Goal: Task Accomplishment & Management: Use online tool/utility

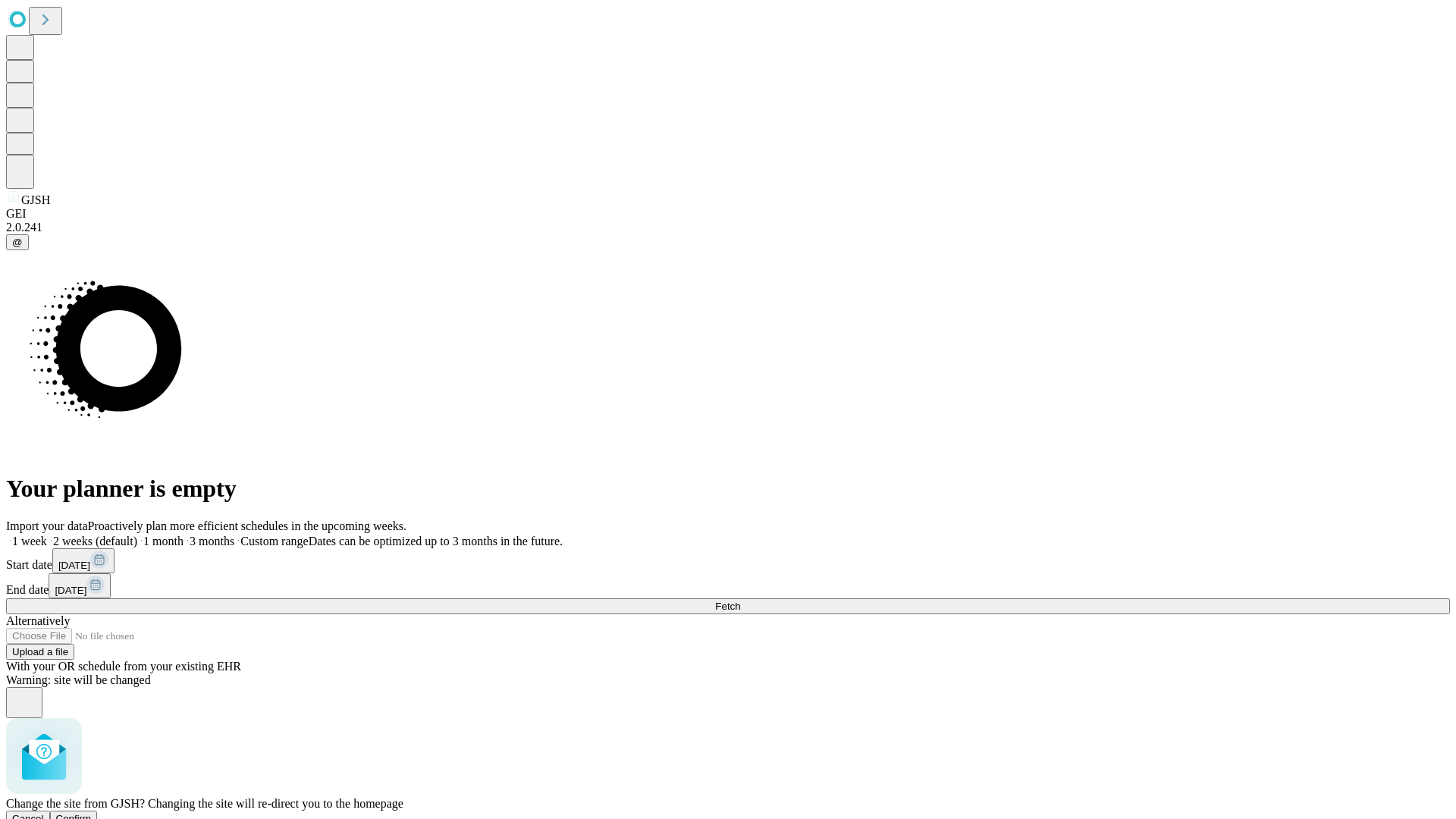
click at [92, 813] on span "Confirm" at bounding box center [73, 819] width 35 height 12
click at [137, 535] on label "2 weeks (default)" at bounding box center [92, 541] width 90 height 13
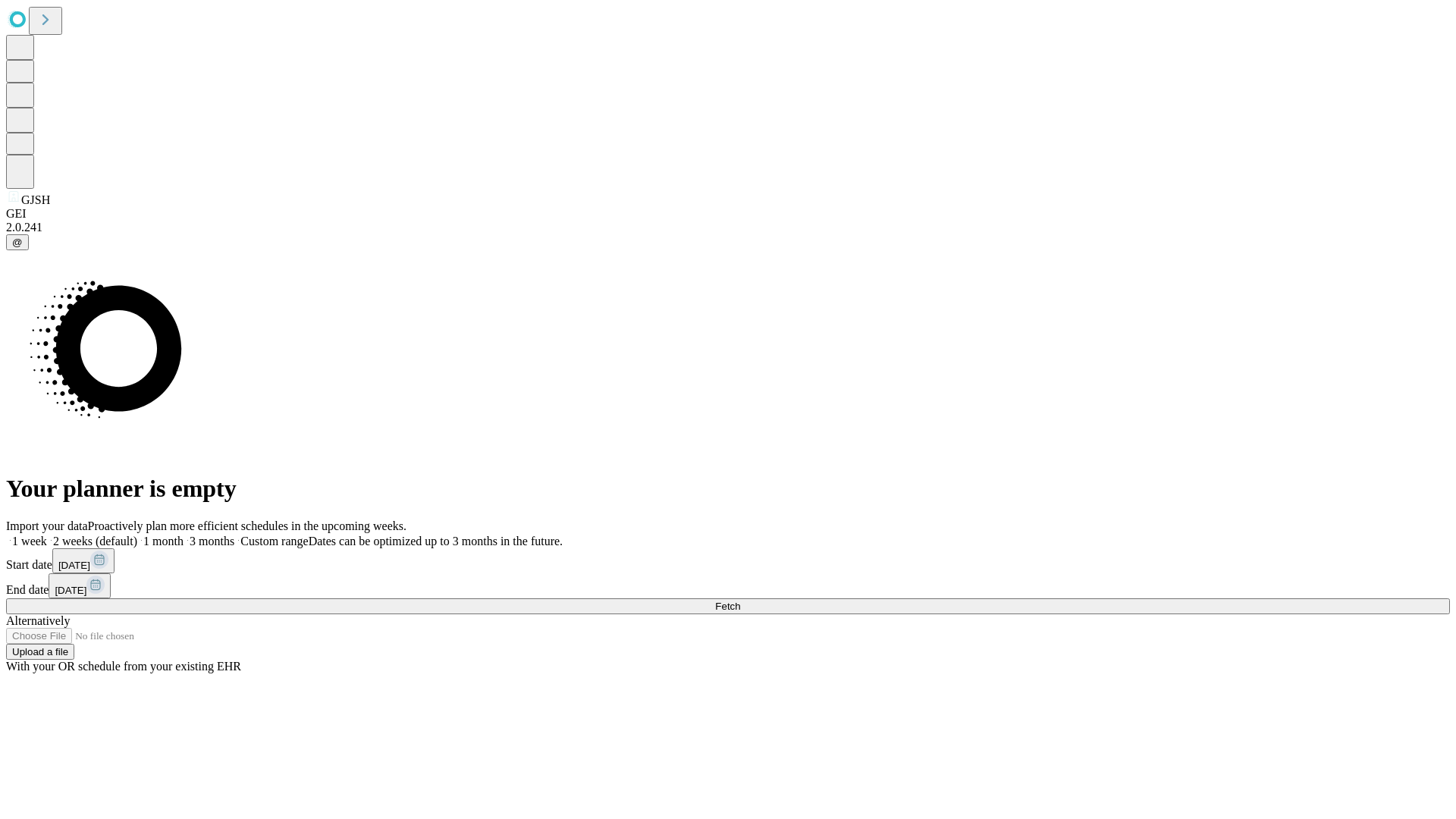
click at [740, 600] on span "Fetch" at bounding box center [728, 606] width 25 height 12
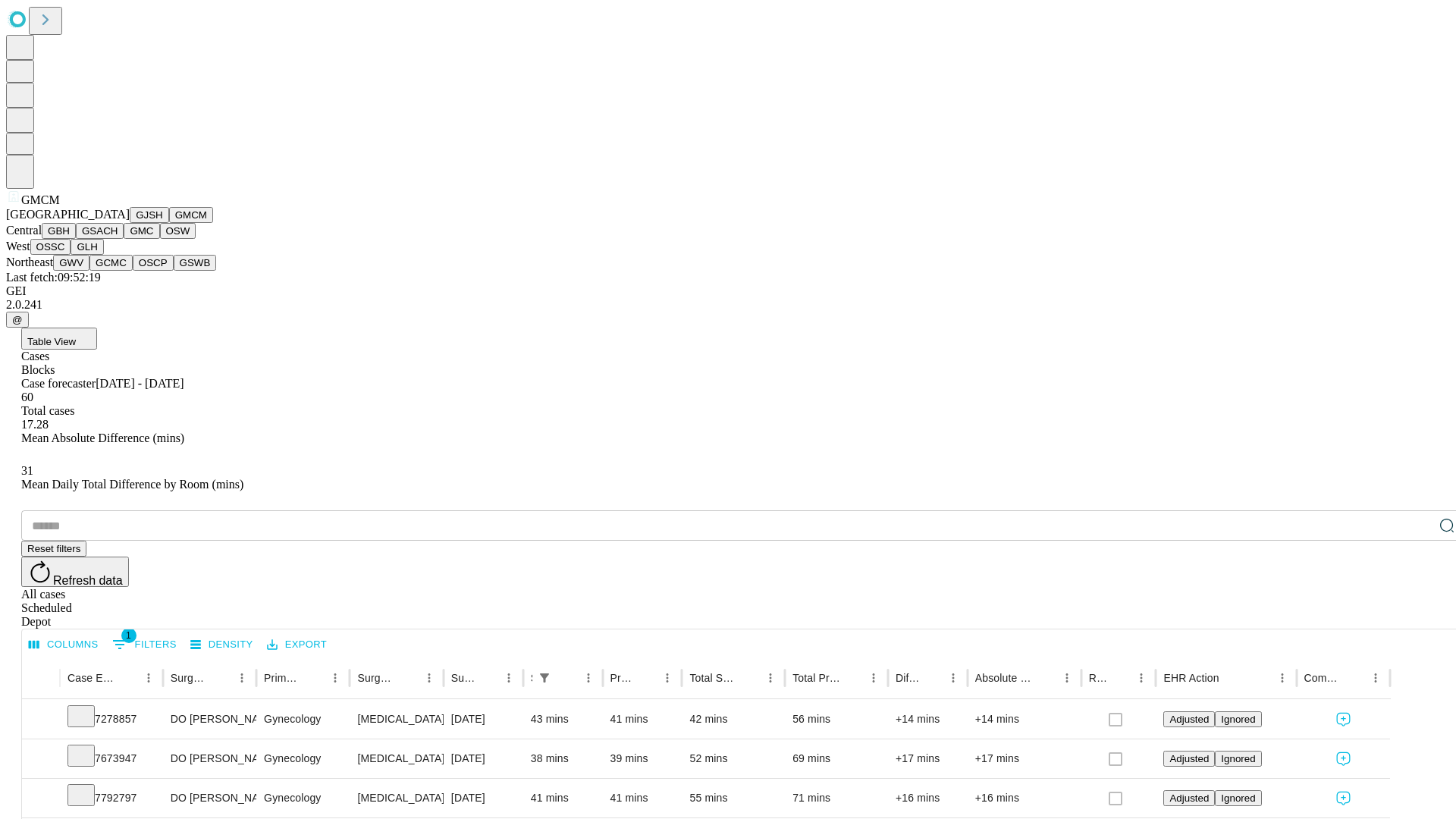
click at [76, 239] on button "GBH" at bounding box center [59, 230] width 34 height 16
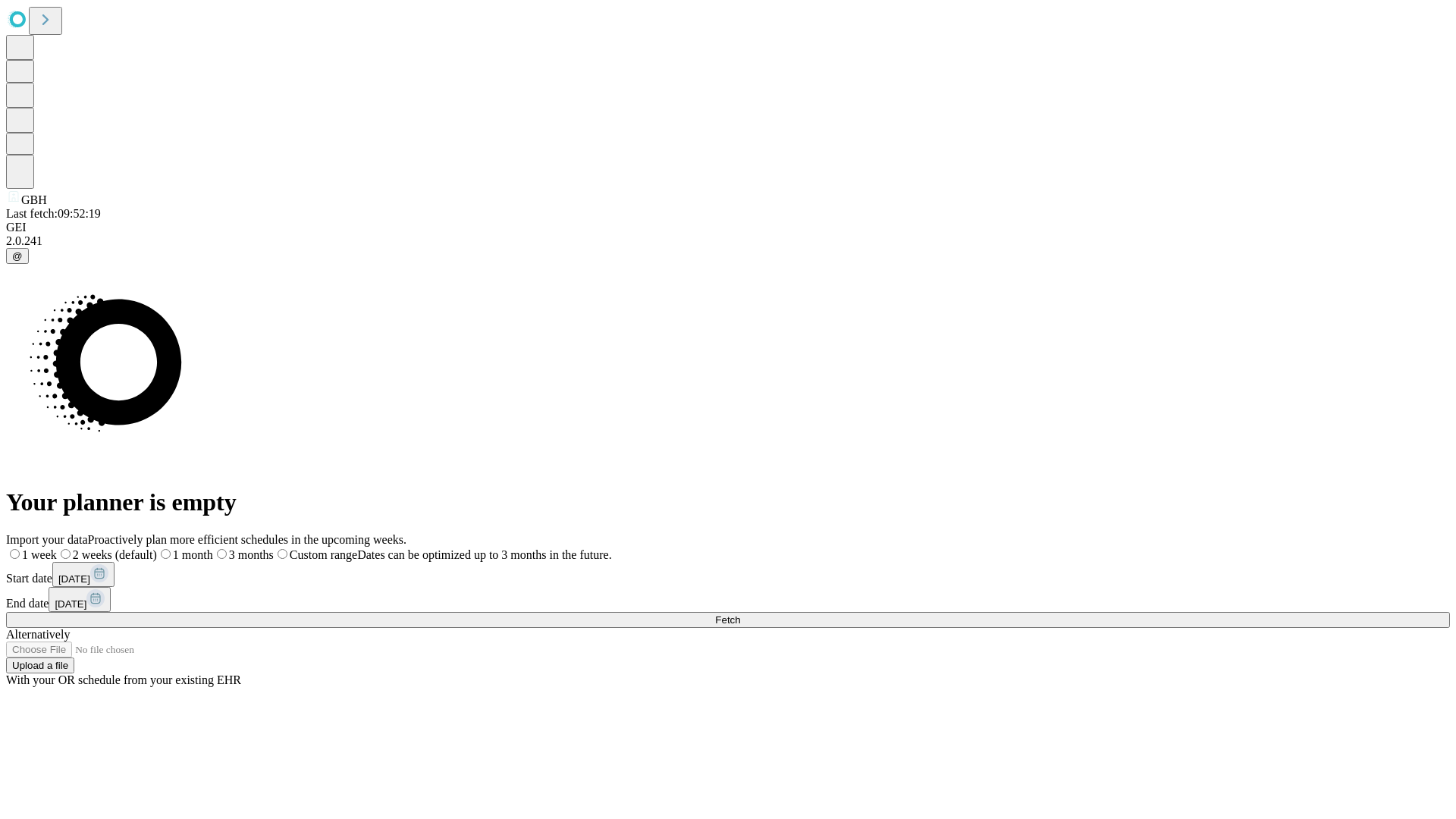
click at [157, 549] on label "2 weeks (default)" at bounding box center [107, 555] width 100 height 13
click at [740, 614] on span "Fetch" at bounding box center [728, 620] width 25 height 12
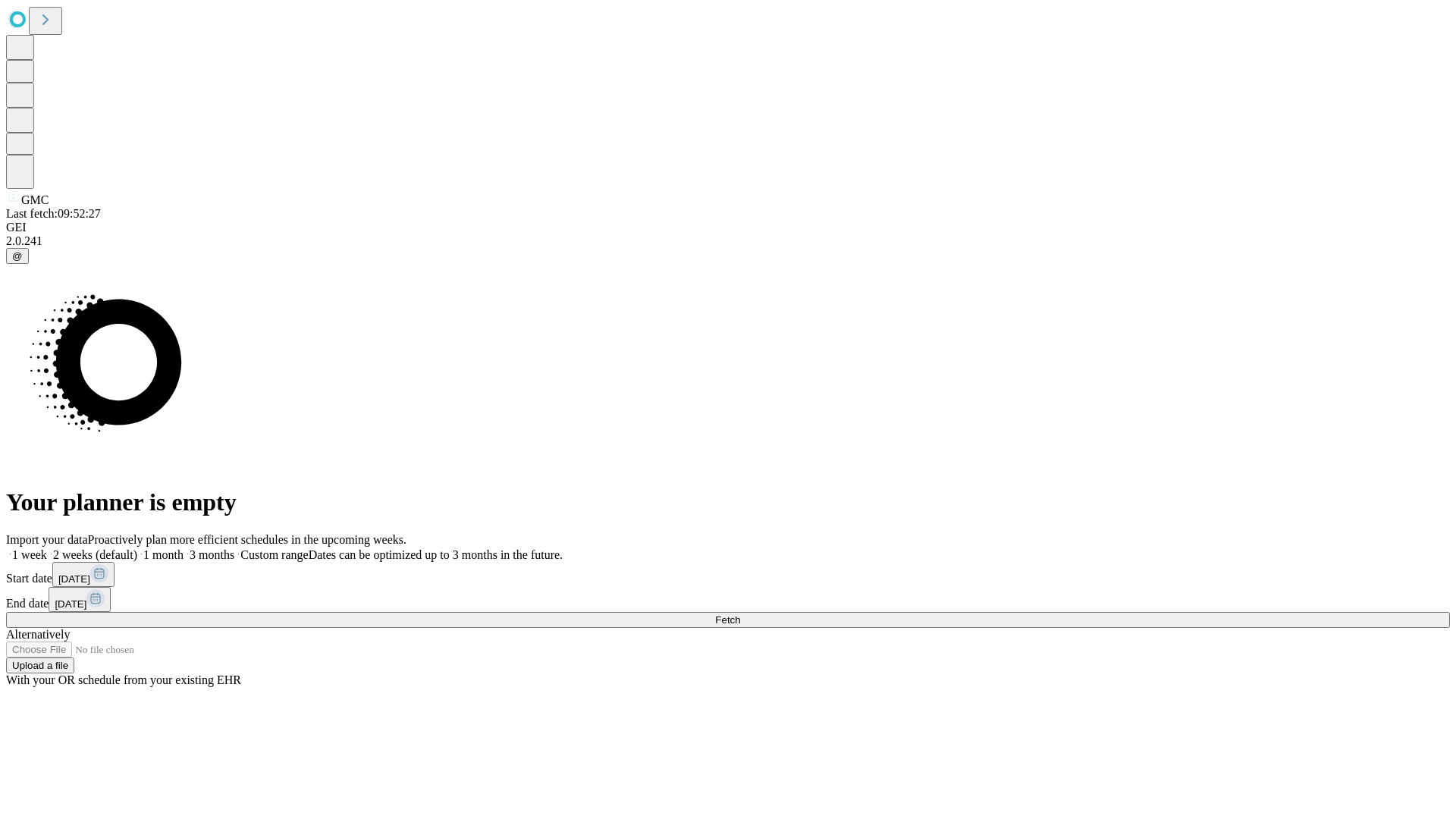
click at [137, 549] on label "2 weeks (default)" at bounding box center [92, 555] width 90 height 13
click at [740, 614] on span "Fetch" at bounding box center [728, 620] width 25 height 12
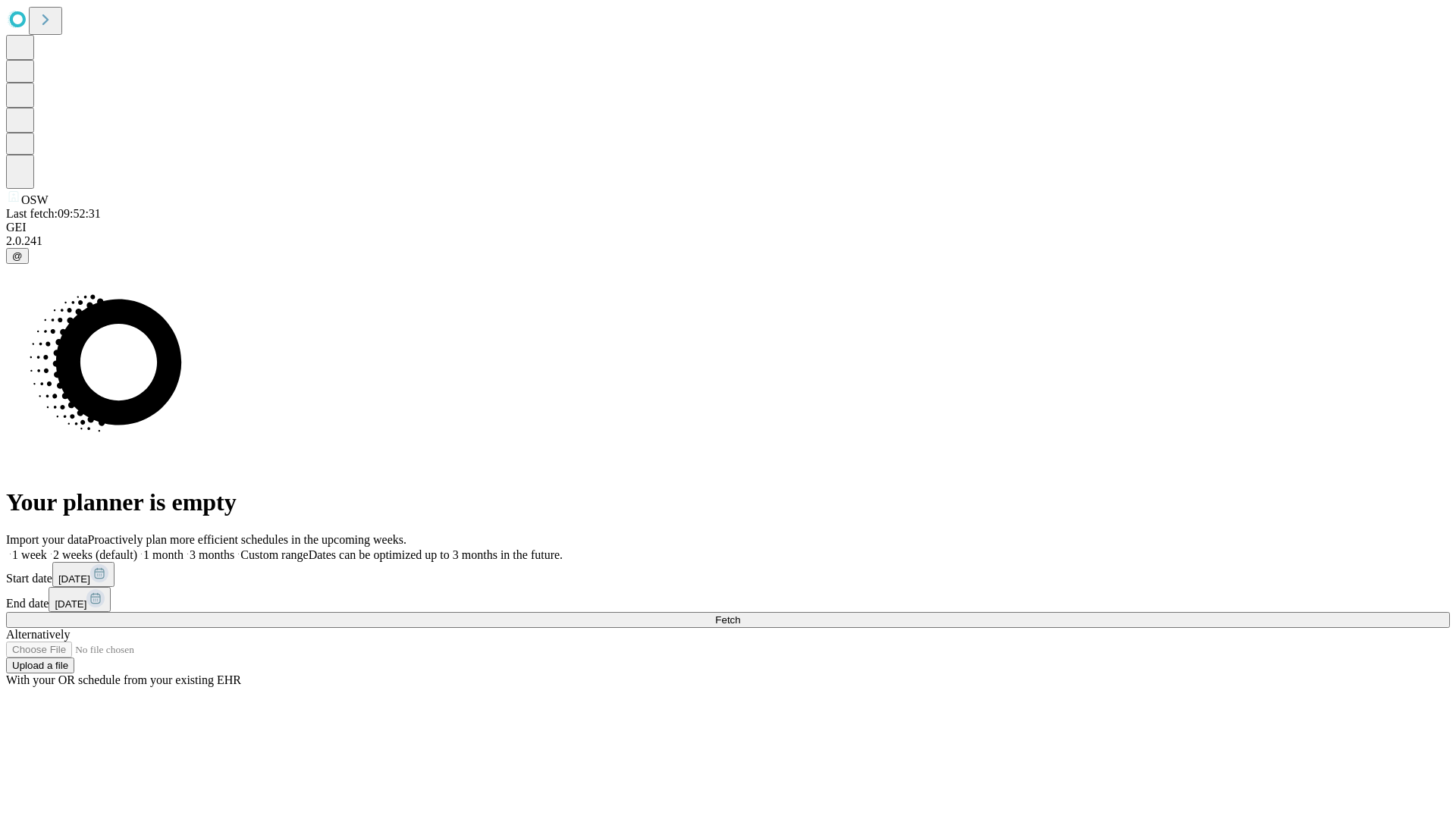
click at [137, 549] on label "2 weeks (default)" at bounding box center [92, 555] width 90 height 13
click at [740, 614] on span "Fetch" at bounding box center [728, 620] width 25 height 12
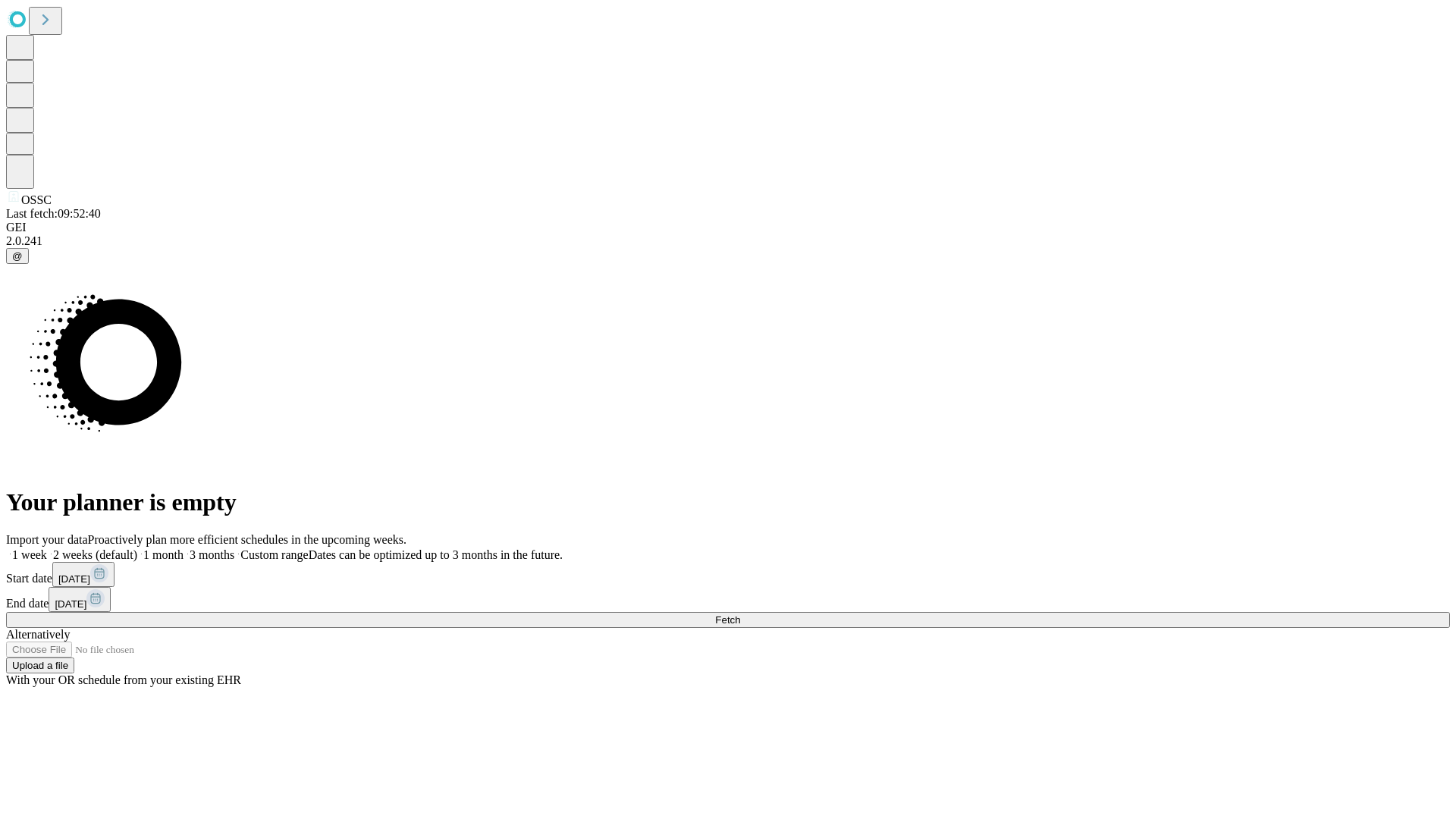
click at [137, 549] on label "2 weeks (default)" at bounding box center [92, 555] width 90 height 13
click at [740, 614] on span "Fetch" at bounding box center [728, 620] width 25 height 12
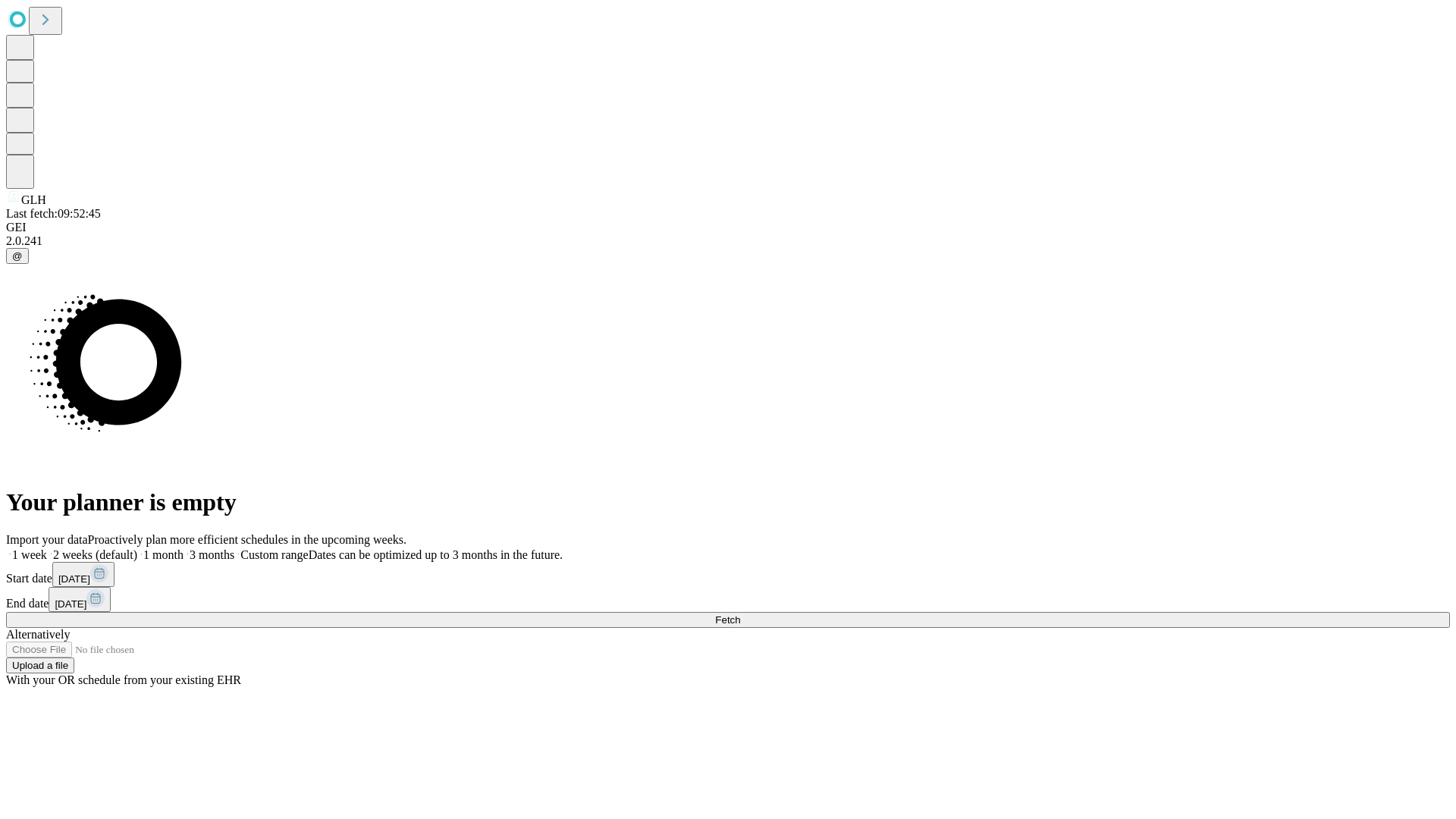
click at [137, 549] on label "2 weeks (default)" at bounding box center [92, 555] width 90 height 13
click at [740, 614] on span "Fetch" at bounding box center [728, 620] width 25 height 12
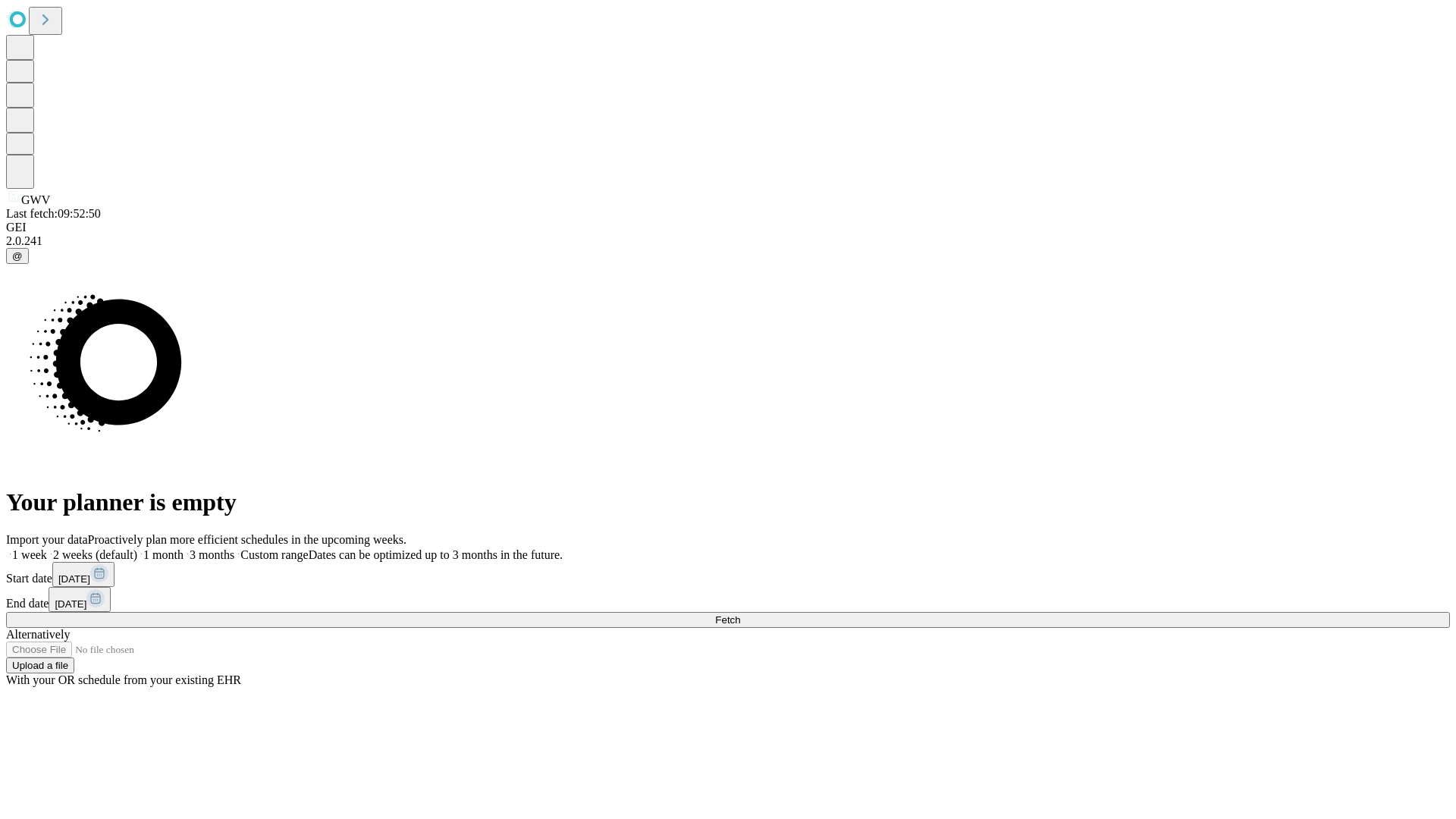
click at [137, 549] on label "2 weeks (default)" at bounding box center [92, 555] width 90 height 13
click at [740, 614] on span "Fetch" at bounding box center [728, 620] width 25 height 12
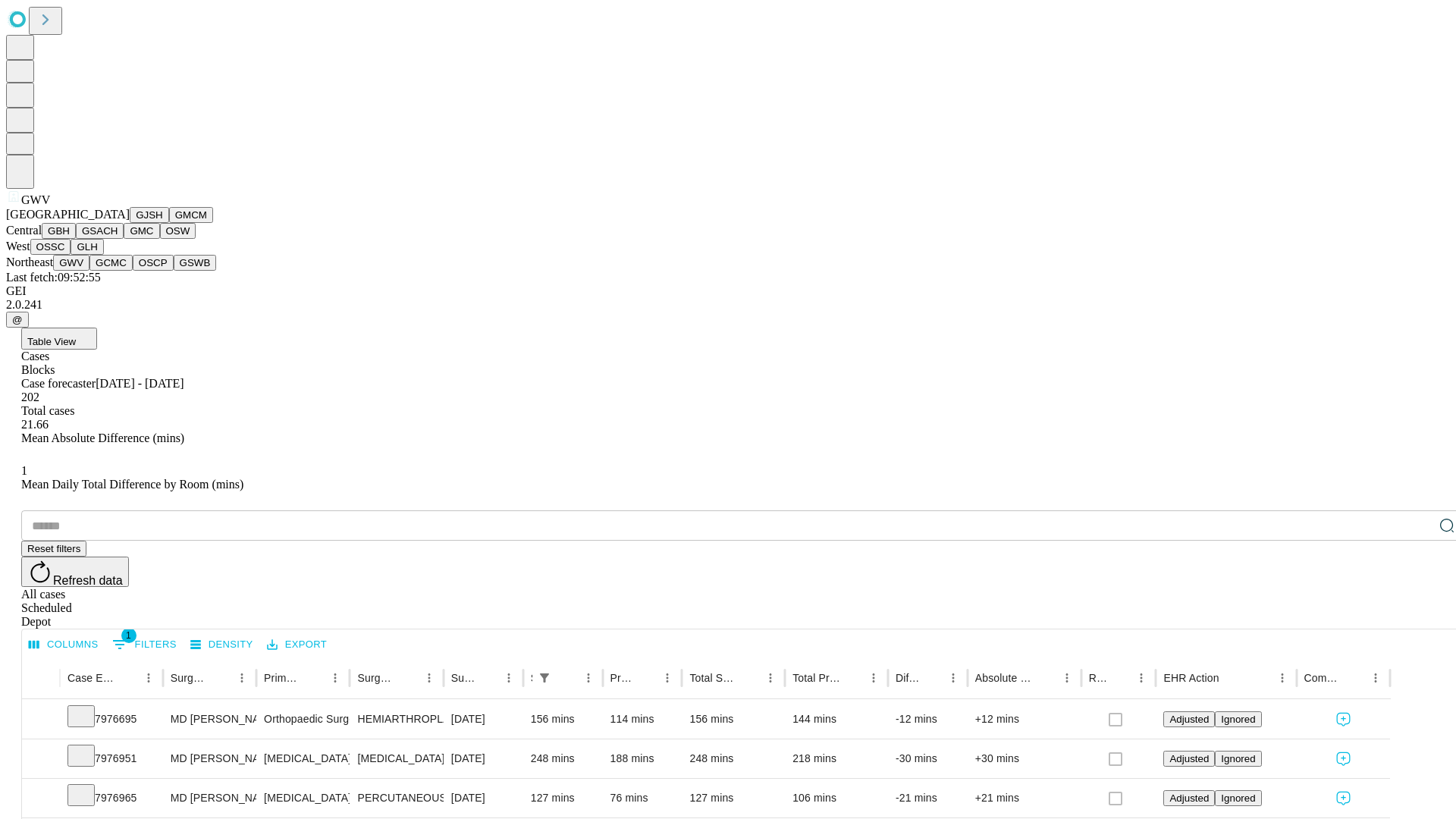
click at [117, 271] on button "GCMC" at bounding box center [111, 262] width 44 height 16
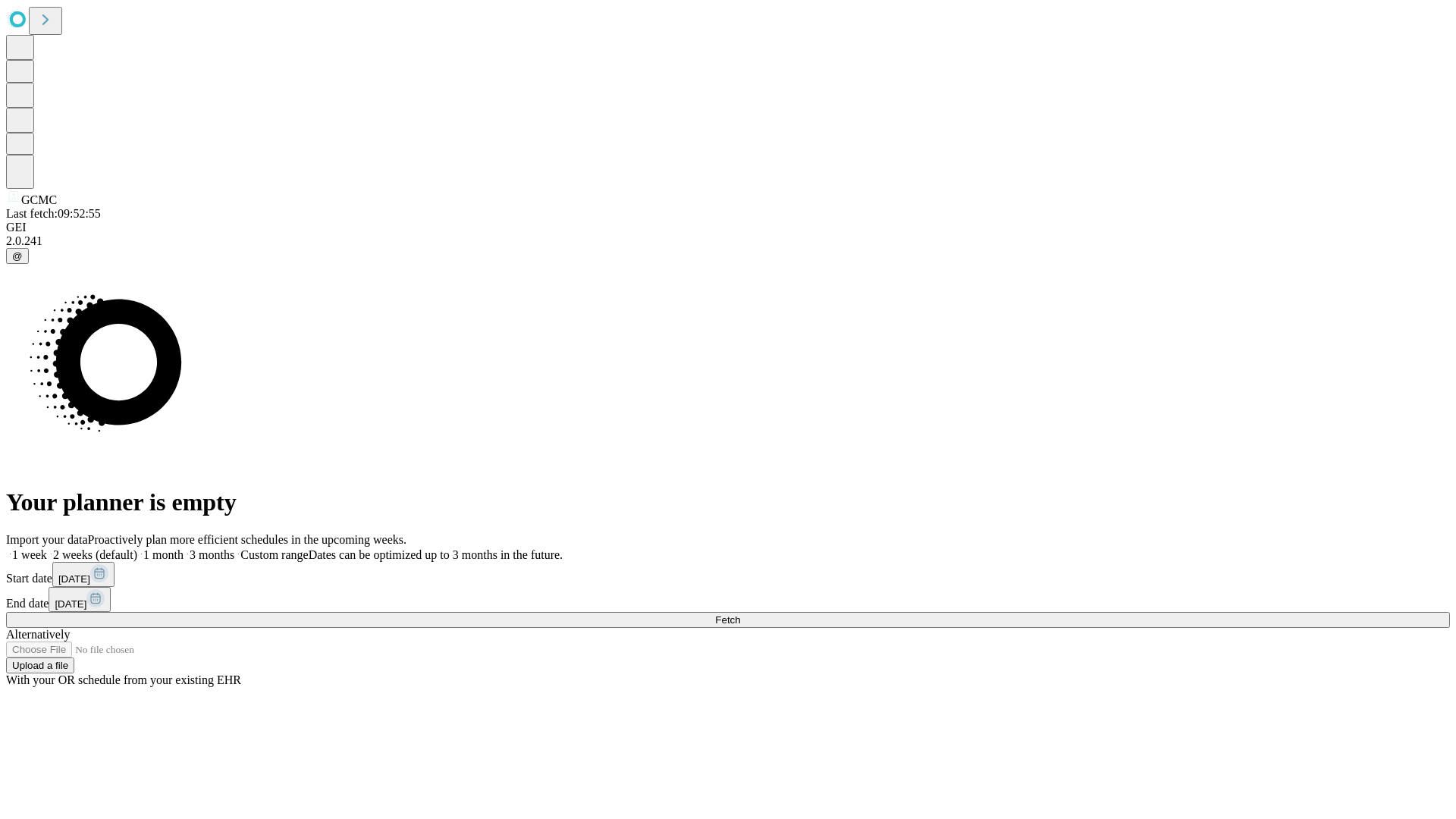
click at [137, 549] on label "2 weeks (default)" at bounding box center [92, 555] width 90 height 13
click at [740, 614] on span "Fetch" at bounding box center [728, 620] width 25 height 12
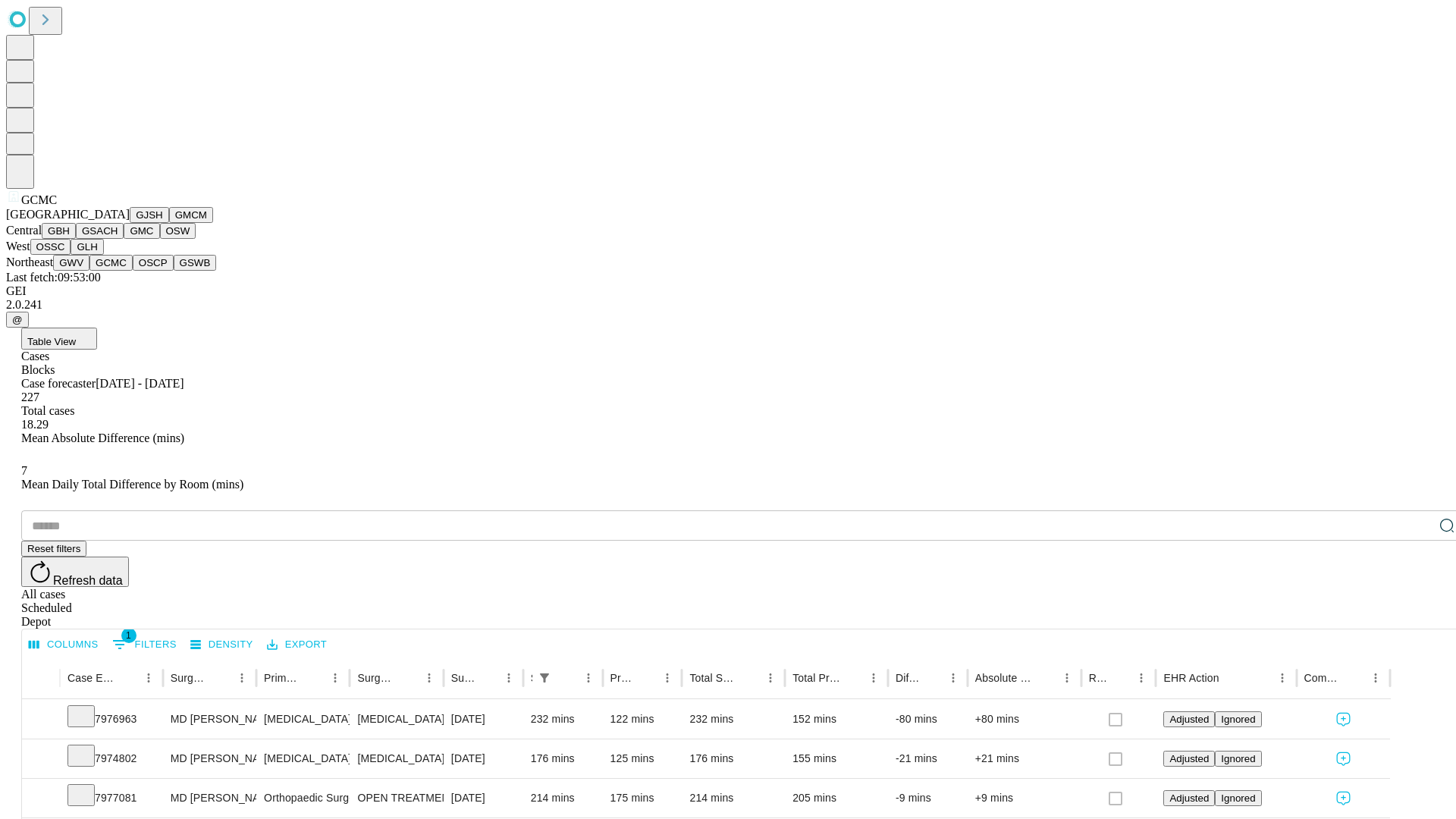
click at [133, 271] on button "OSCP" at bounding box center [154, 262] width 41 height 16
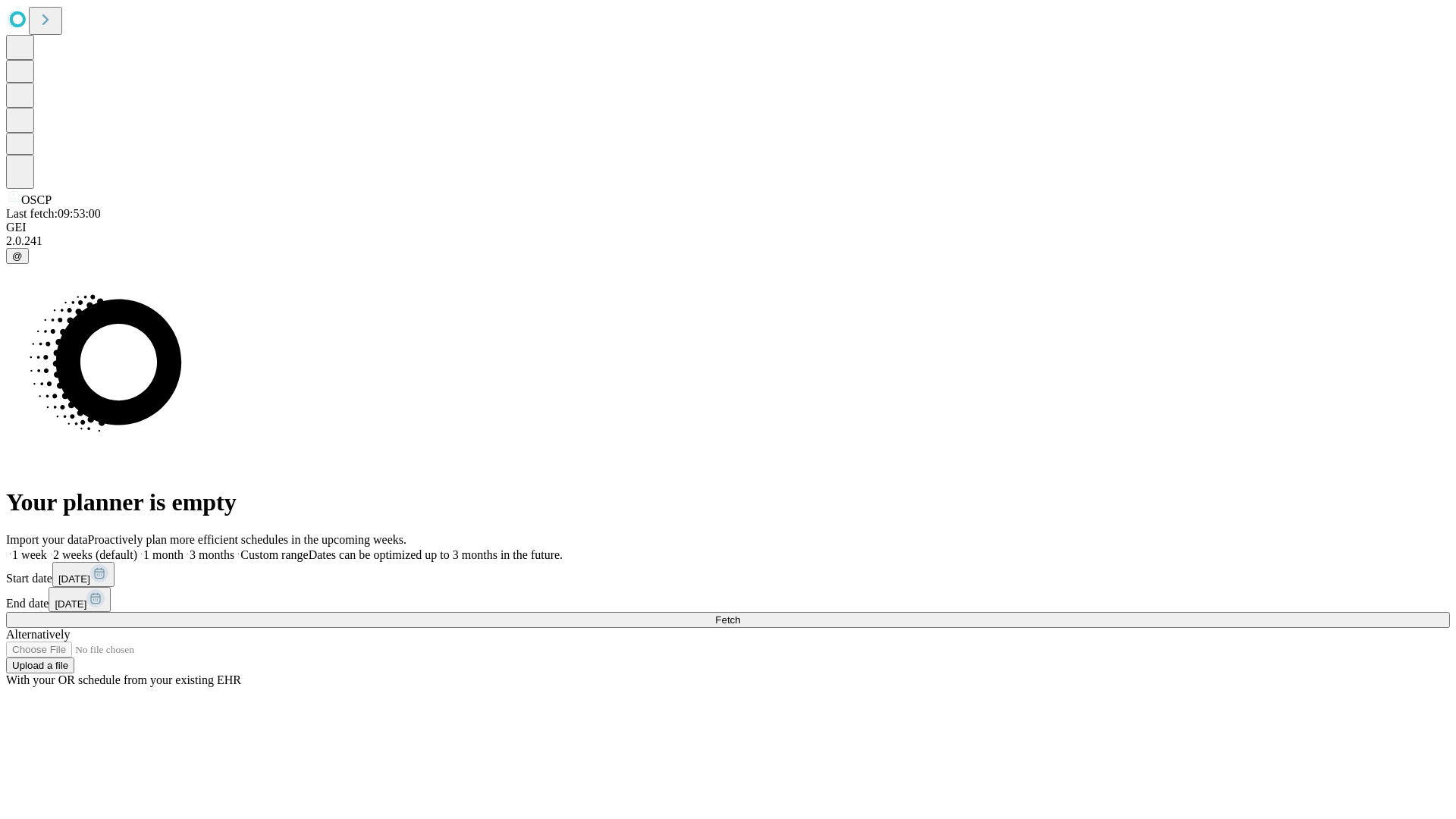
click at [137, 549] on label "2 weeks (default)" at bounding box center [92, 555] width 90 height 13
click at [740, 614] on span "Fetch" at bounding box center [728, 620] width 25 height 12
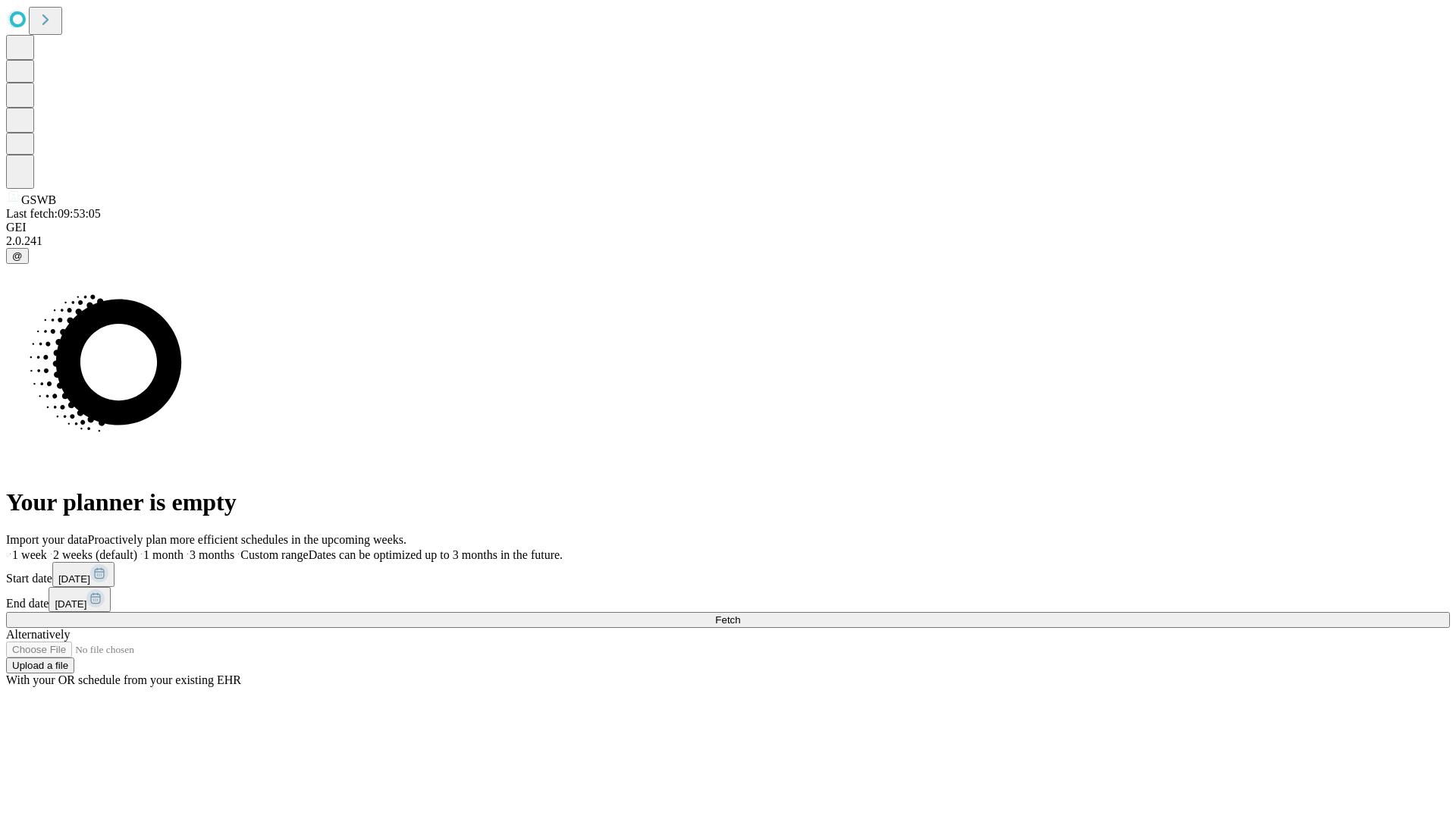
click at [137, 549] on label "2 weeks (default)" at bounding box center [92, 555] width 90 height 13
click at [740, 614] on span "Fetch" at bounding box center [728, 620] width 25 height 12
